Goal: Navigation & Orientation: Understand site structure

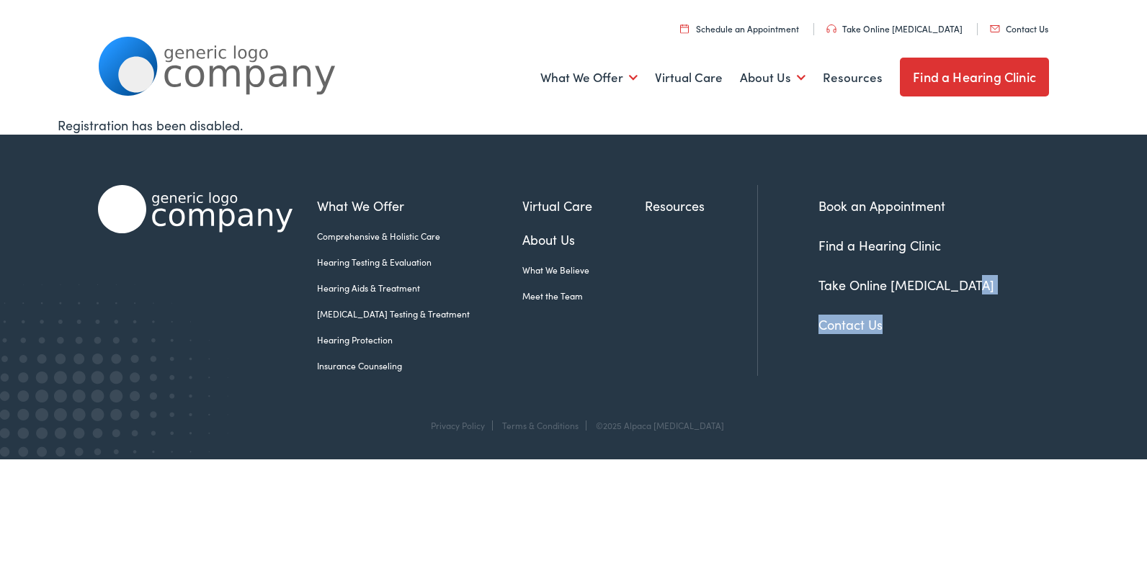
drag, startPoint x: 1134, startPoint y: 266, endPoint x: 1149, endPoint y: 349, distance: 84.9
click at [1146, 349] on html "Home - Alpaca Audiology Skip to Main Content Menu Close Schedule an Appointment…" at bounding box center [573, 230] width 1147 height 460
click at [527, 272] on link "What We Believe" at bounding box center [583, 270] width 122 height 13
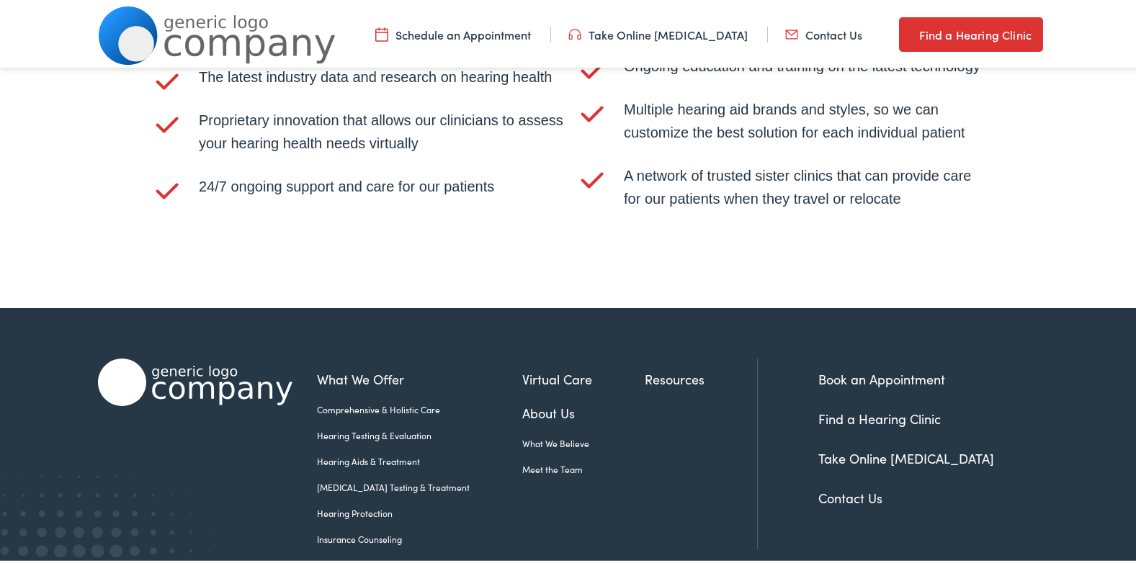
scroll to position [3065, 0]
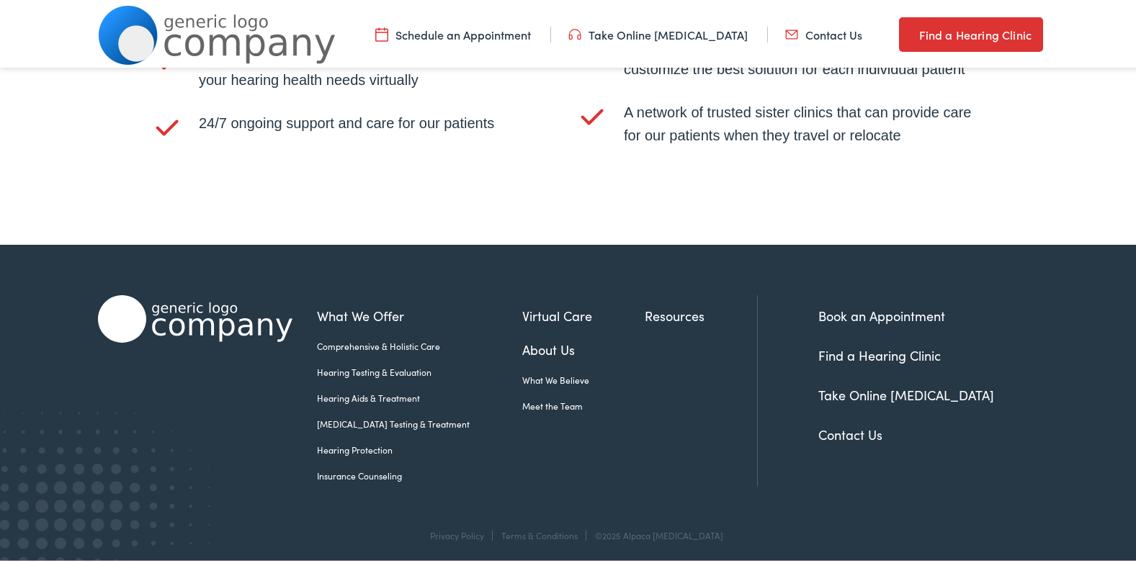
click at [377, 468] on link "Insurance Counseling" at bounding box center [419, 473] width 205 height 13
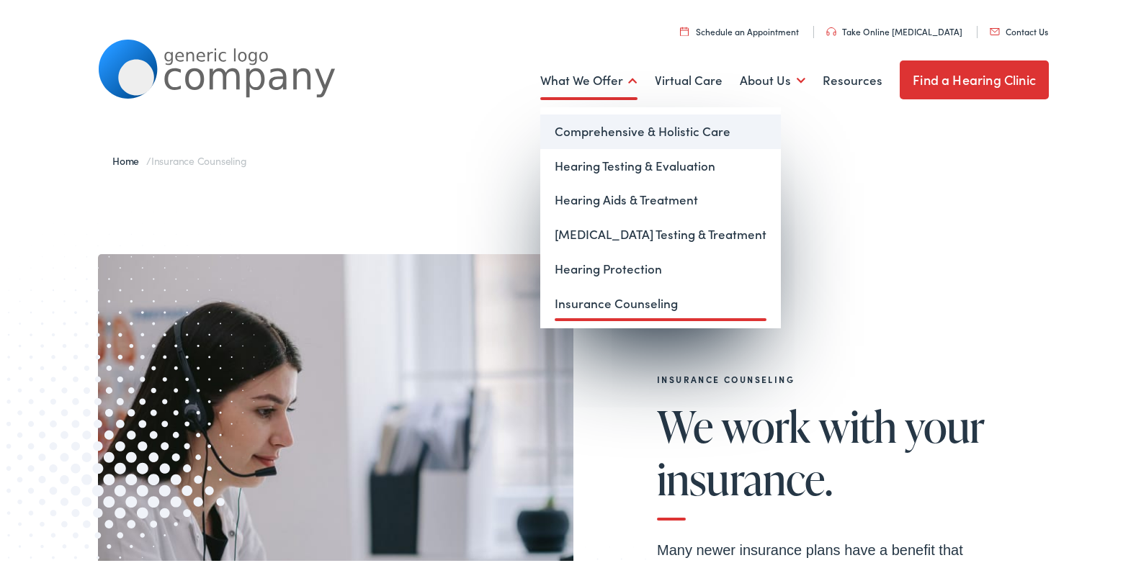
click at [615, 130] on link "Comprehensive & Holistic Care" at bounding box center [660, 129] width 241 height 35
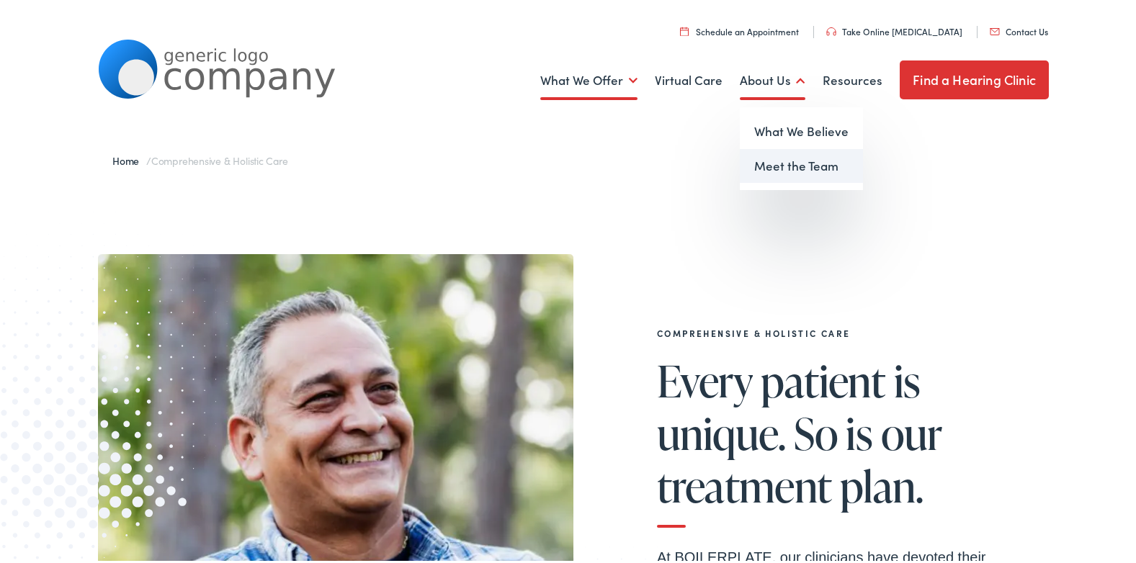
click at [795, 167] on link "Meet the Team" at bounding box center [801, 163] width 123 height 35
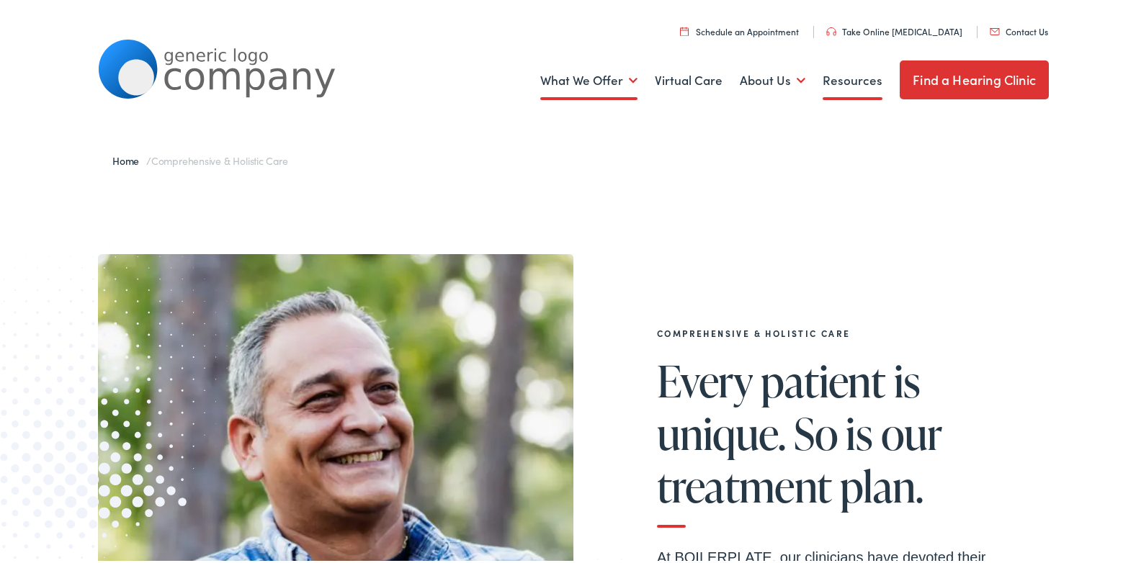
click at [853, 84] on link "Resources" at bounding box center [853, 77] width 60 height 53
